Goal: Task Accomplishment & Management: Use online tool/utility

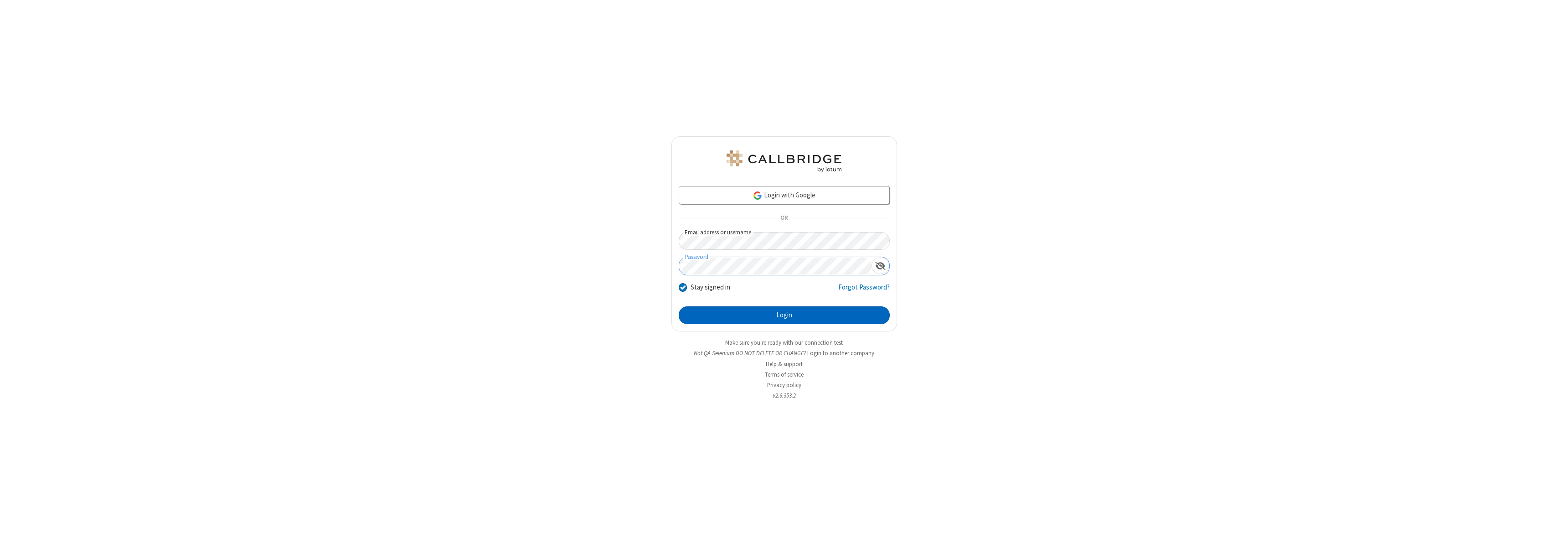
click at [784, 315] on button "Login" at bounding box center [784, 315] width 211 height 19
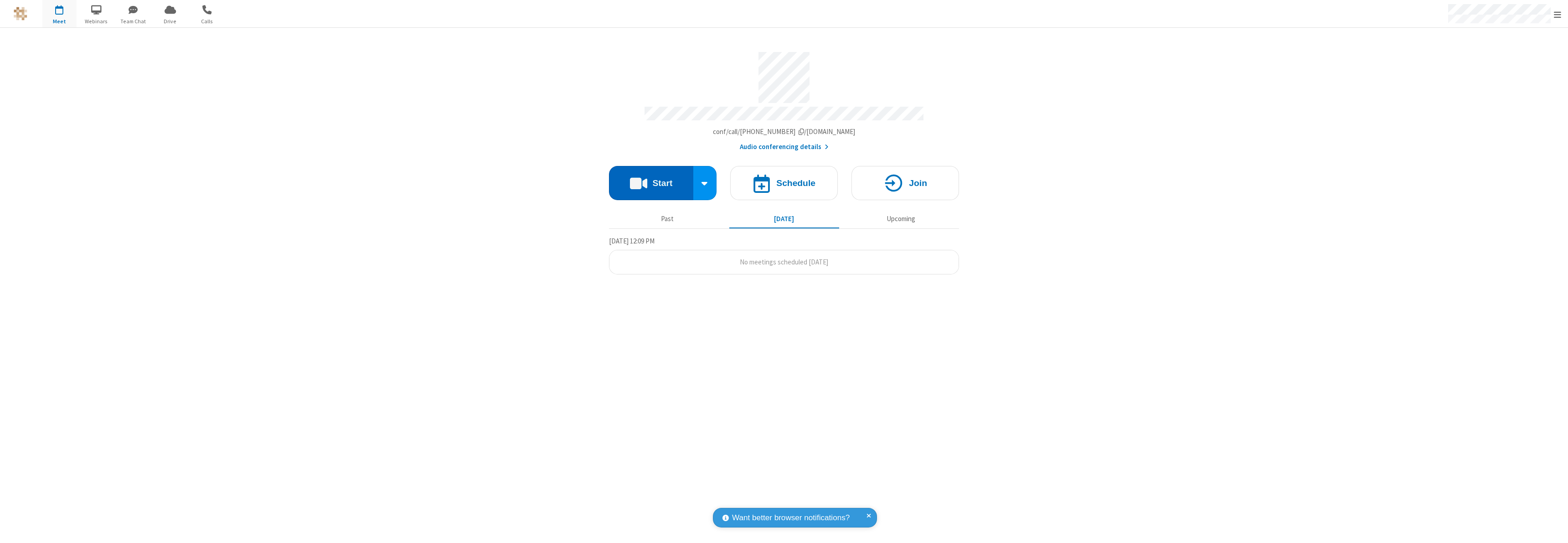
click at [651, 179] on button "Start" at bounding box center [651, 183] width 85 height 34
